Goal: Information Seeking & Learning: Understand process/instructions

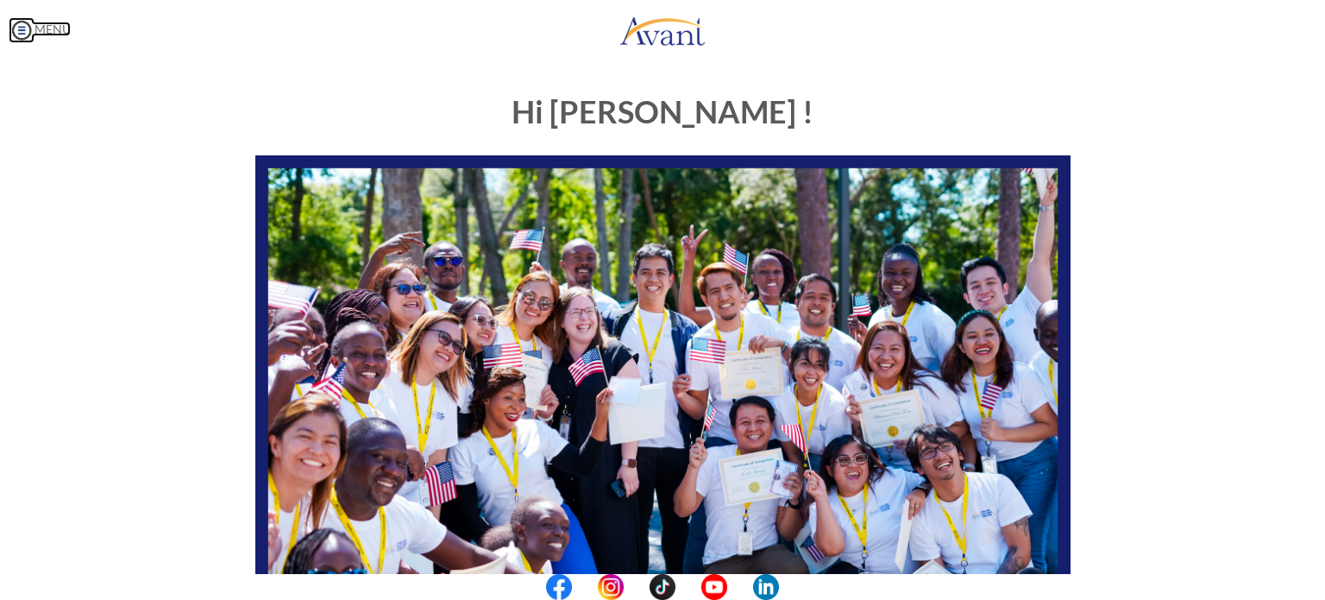
click at [27, 37] on img at bounding box center [22, 30] width 26 height 26
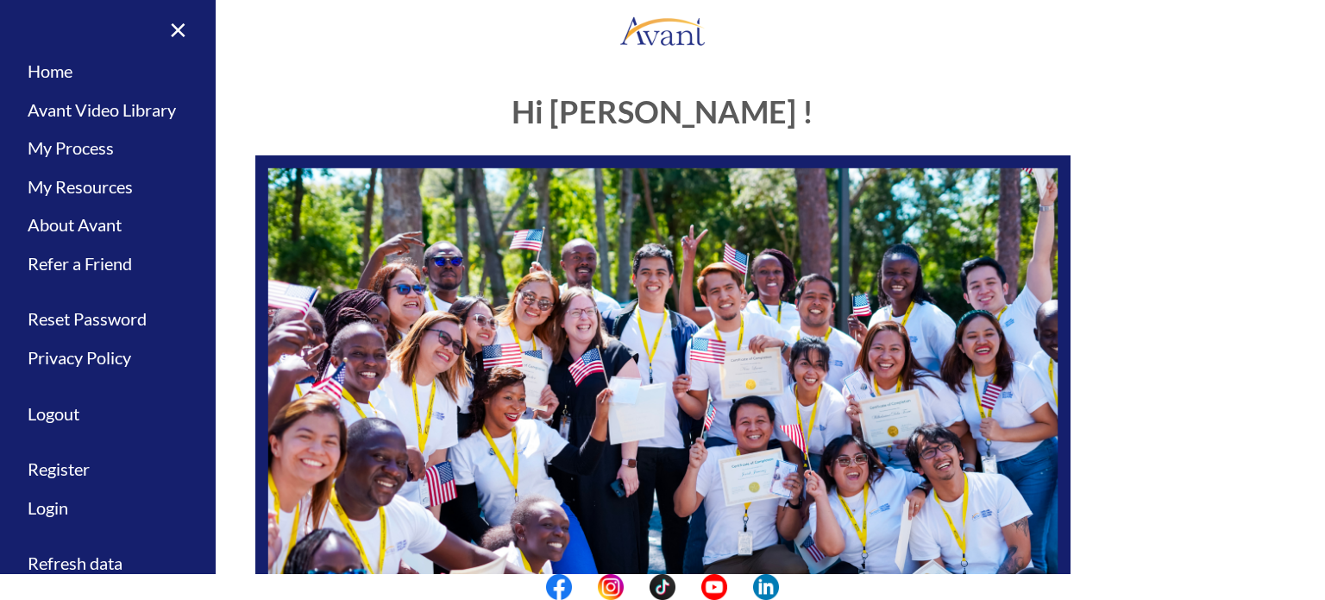
scroll to position [358, 0]
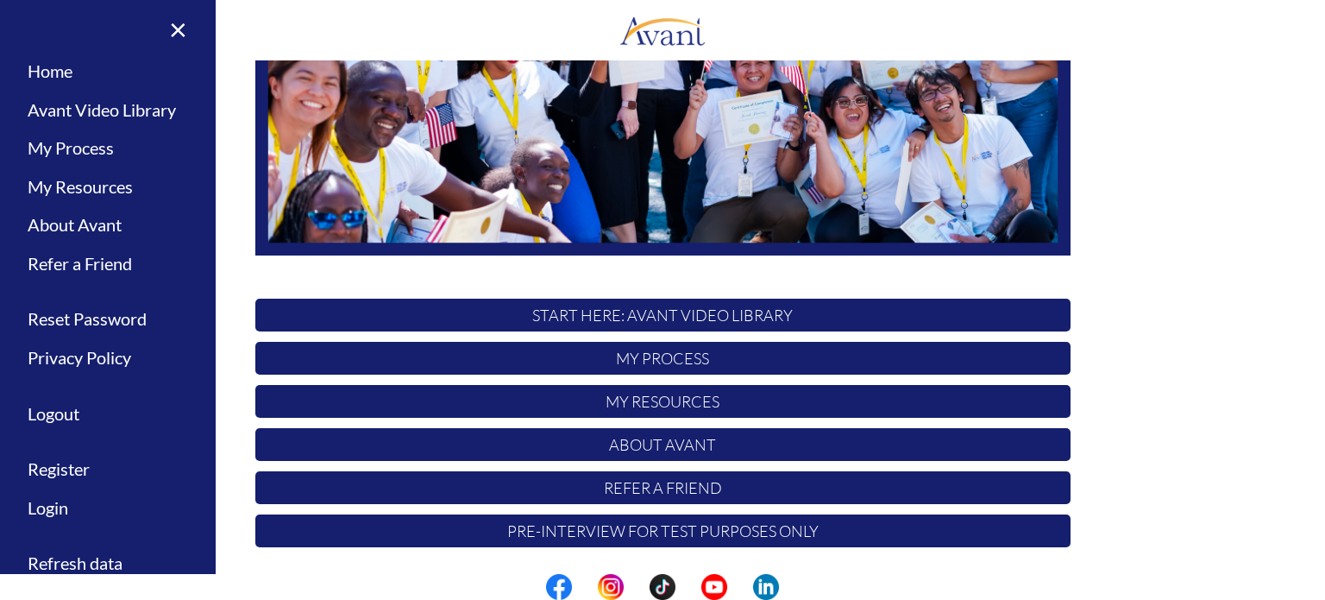
click at [1091, 241] on div "Hi [PERSON_NAME] ! START HERE: Avant Video Library My Process My Resources Abou…" at bounding box center [663, 139] width 1010 height 838
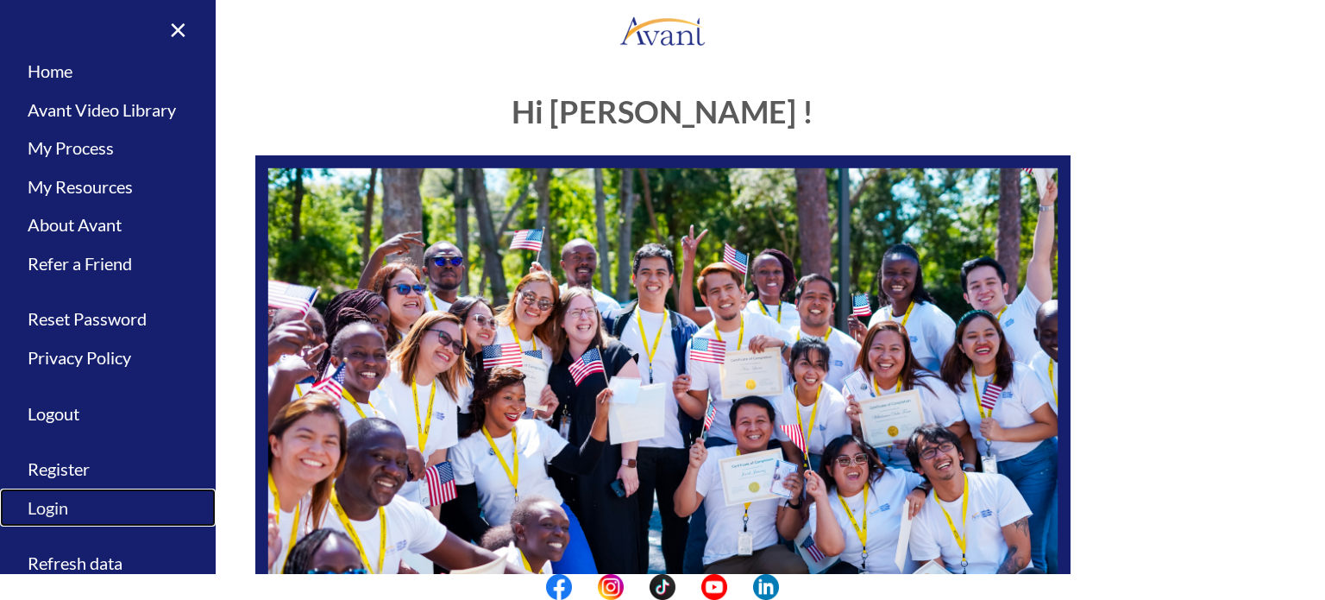
click at [65, 500] on link "Login" at bounding box center [108, 507] width 216 height 39
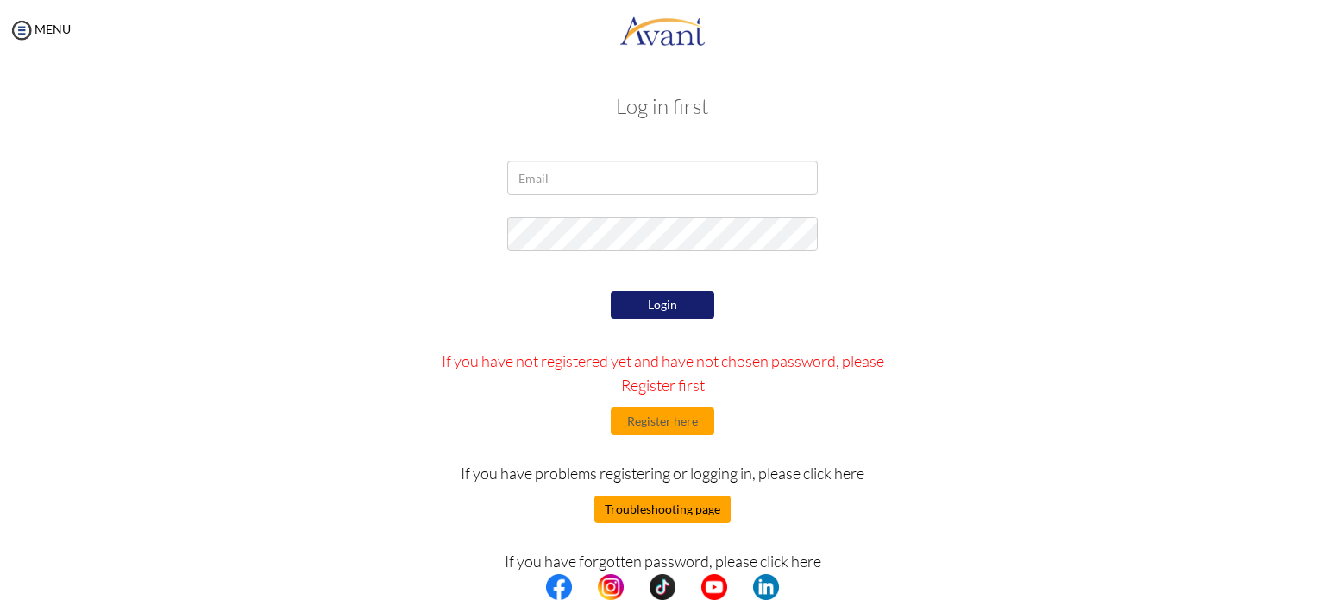
click at [689, 506] on button "Troubleshooting page" at bounding box center [663, 509] width 136 height 28
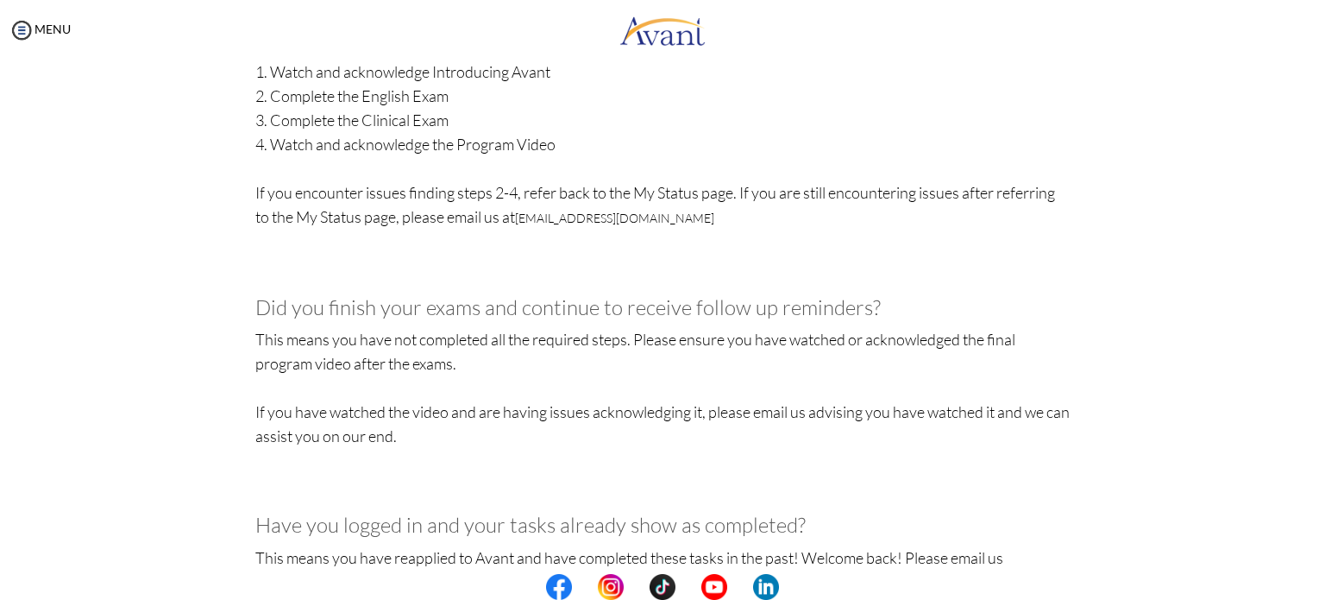
scroll to position [805, 0]
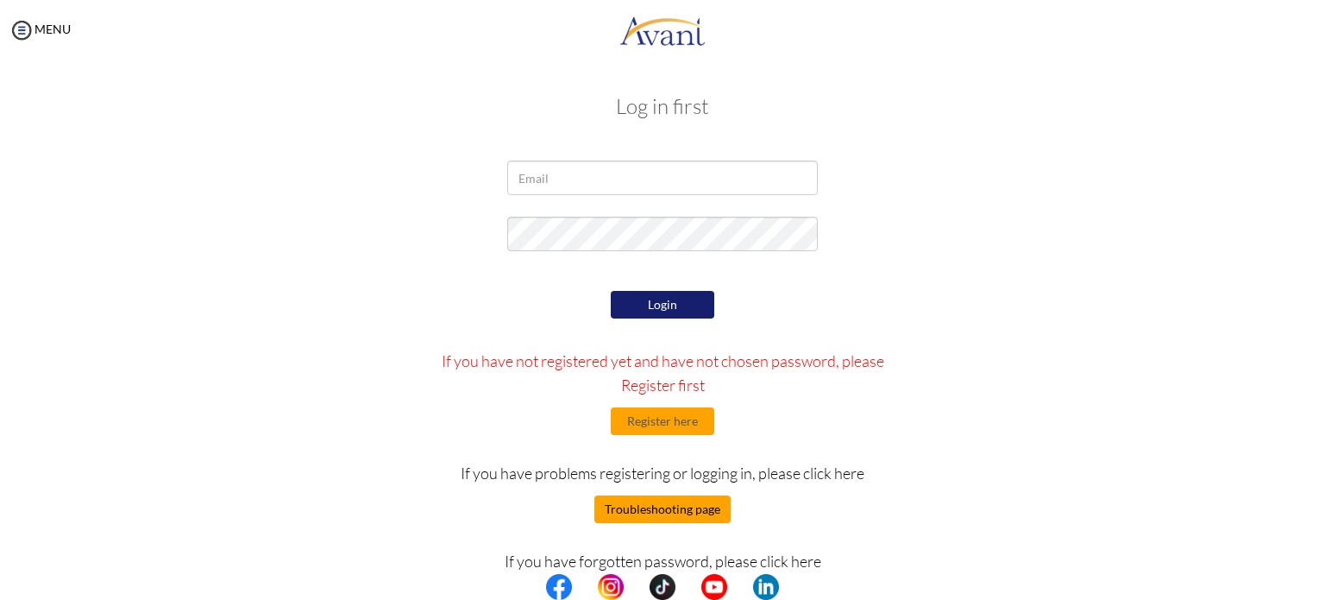
click at [671, 508] on button "Troubleshooting page" at bounding box center [663, 509] width 136 height 28
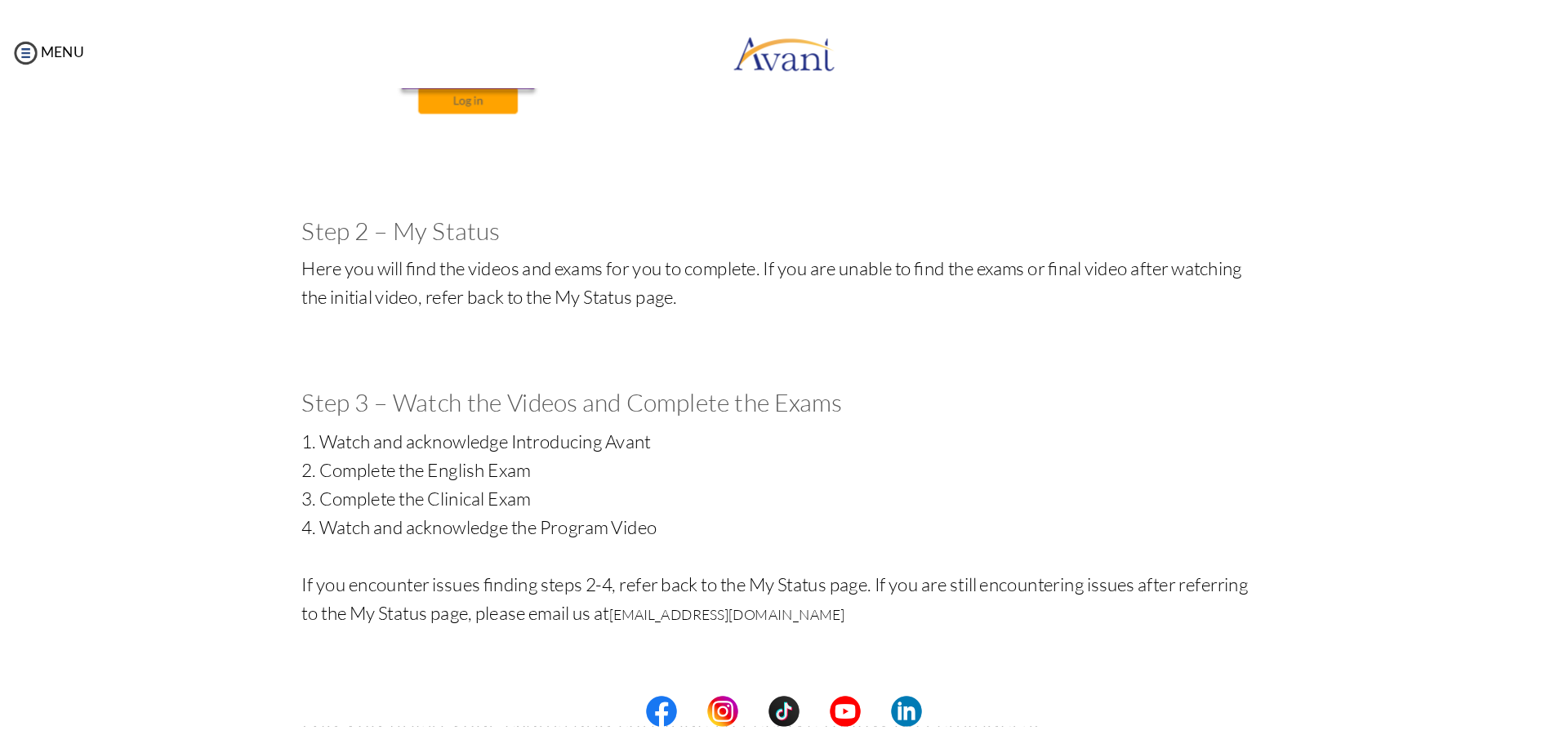
scroll to position [662, 0]
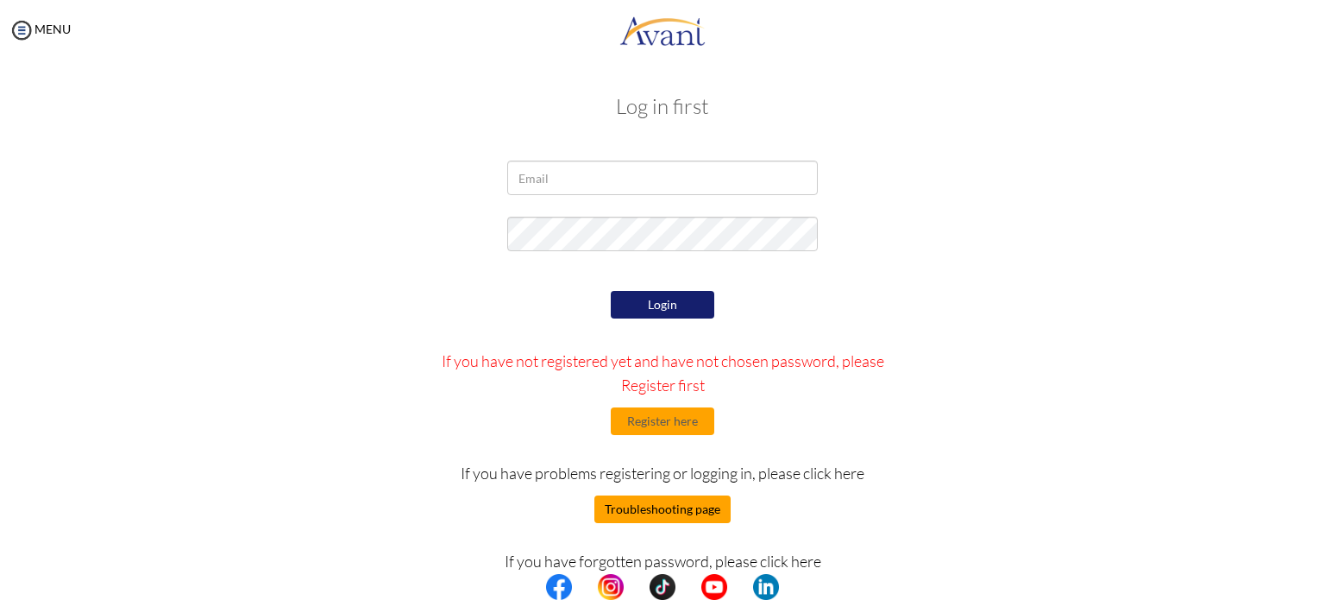
click at [668, 516] on button "Troubleshooting page" at bounding box center [663, 509] width 136 height 28
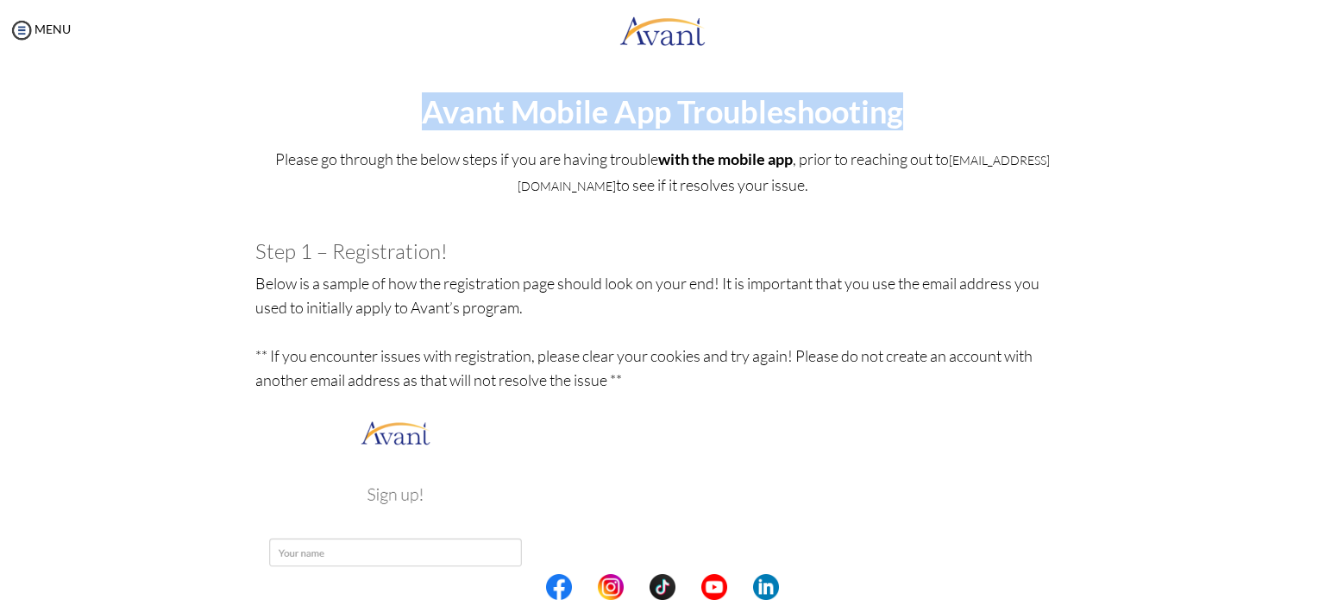
drag, startPoint x: 940, startPoint y: 101, endPoint x: 387, endPoint y: 97, distance: 553.1
click at [387, 97] on h1 "Avant Mobile App Troubleshooting" at bounding box center [662, 112] width 1291 height 35
copy h1 "Avant Mobile App Troubleshooting"
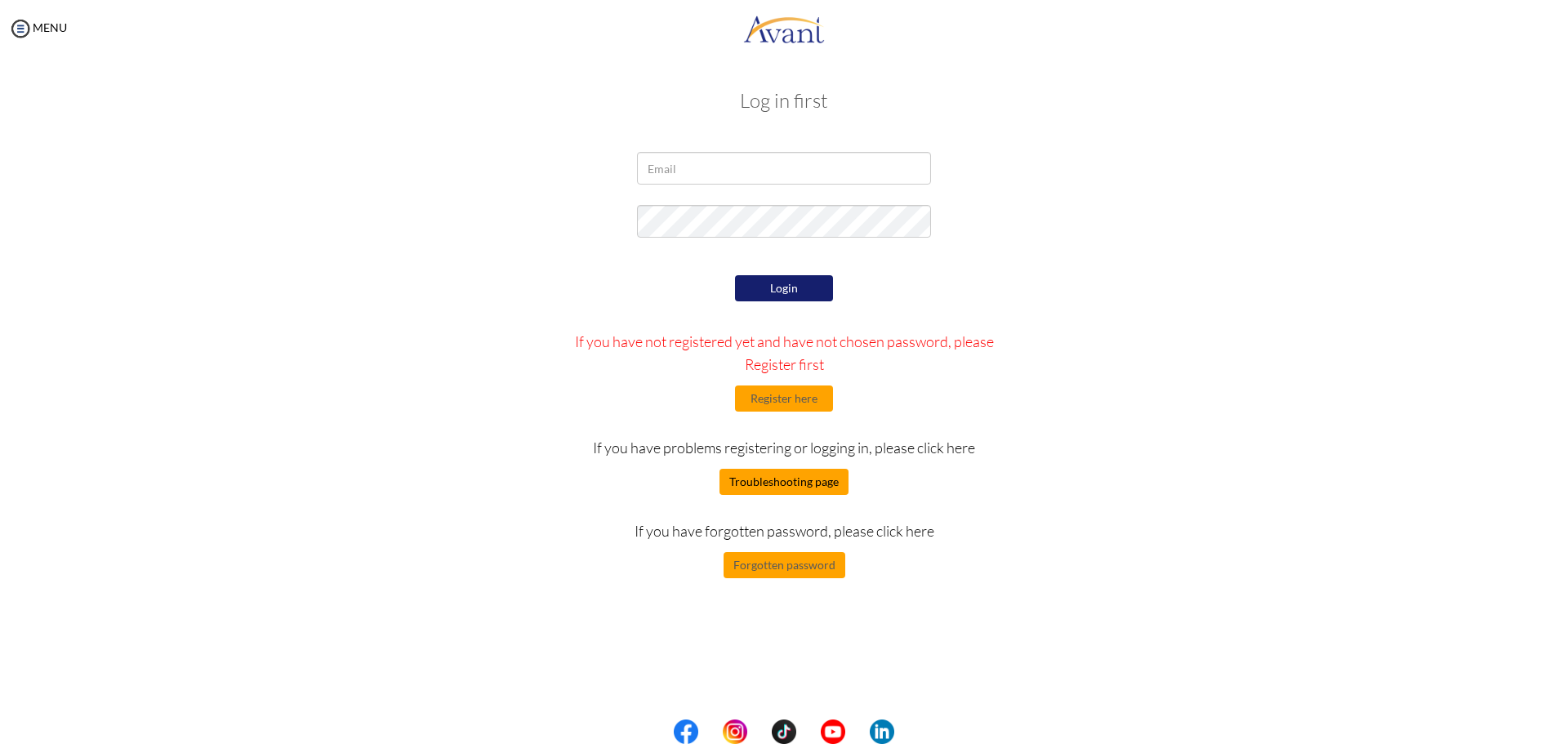
click at [758, 483] on button "Troubleshooting page" at bounding box center [784, 482] width 129 height 27
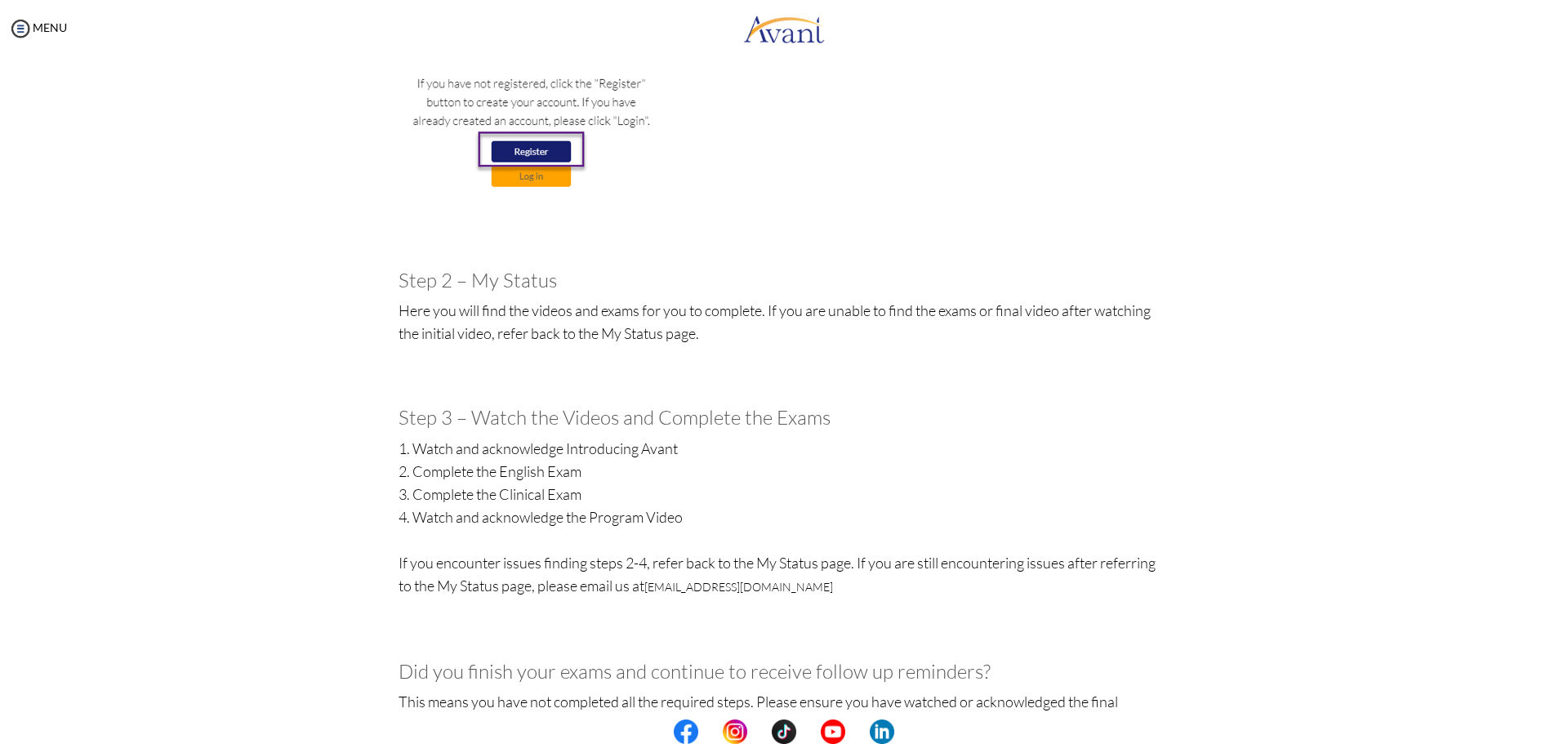
scroll to position [0, 0]
